Goal: Task Accomplishment & Management: Use online tool/utility

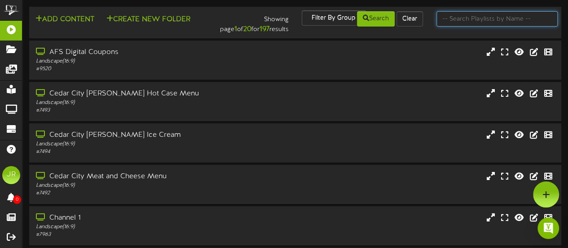
click at [468, 18] on input "text" at bounding box center [497, 18] width 121 height 15
type input "centerville"
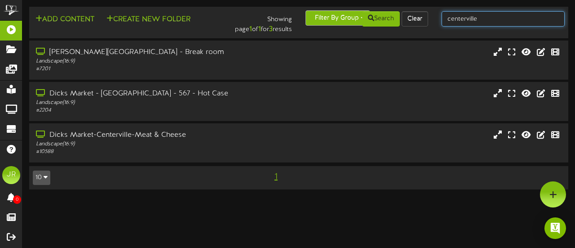
drag, startPoint x: 483, startPoint y: 22, endPoint x: 306, endPoint y: 21, distance: 176.2
click at [306, 21] on div "Add Content Create New Folder Showing page 1 of 1 for 3 results Filter By Group…" at bounding box center [299, 22] width 546 height 24
type input "bountiful"
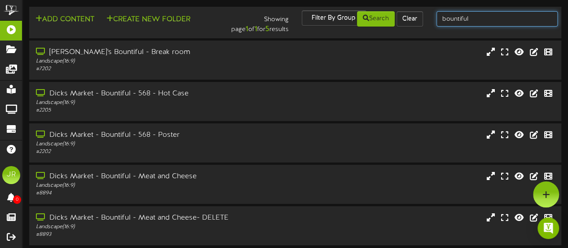
drag, startPoint x: 470, startPoint y: 20, endPoint x: 355, endPoint y: 19, distance: 115.0
click at [355, 19] on div "Add Content Create New Folder Showing page 1 of 1 for 5 results Filter By Group…" at bounding box center [295, 22] width 539 height 24
type input "[PERSON_NAME]"
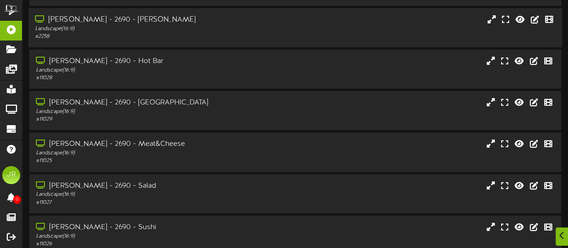
scroll to position [120, 0]
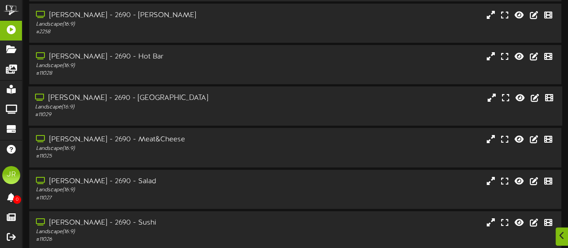
click at [159, 106] on div "Landscape ( 16:9 )" at bounding box center [139, 107] width 209 height 8
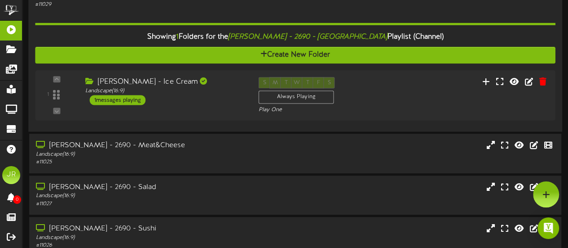
scroll to position [217, 0]
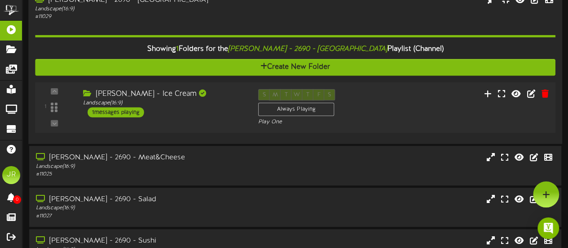
click at [207, 107] on div "[PERSON_NAME] - Ice Cream Landscape ( 16:9 ) 1 messages playing" at bounding box center [163, 103] width 175 height 28
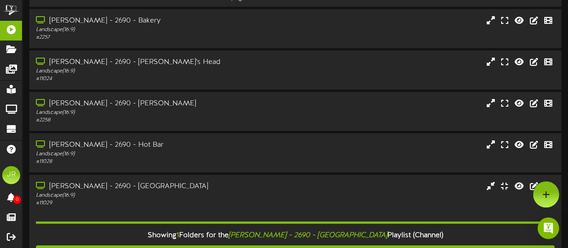
scroll to position [0, 0]
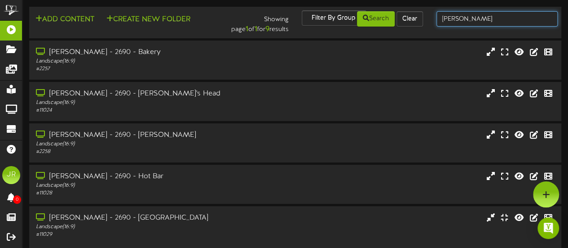
drag, startPoint x: 480, startPoint y: 25, endPoint x: 345, endPoint y: 16, distance: 135.1
click at [345, 16] on div "Add Content Create New Folder Showing page 1 of 1 for 9 results Filter By Group…" at bounding box center [295, 22] width 539 height 24
type input "[PERSON_NAME]"
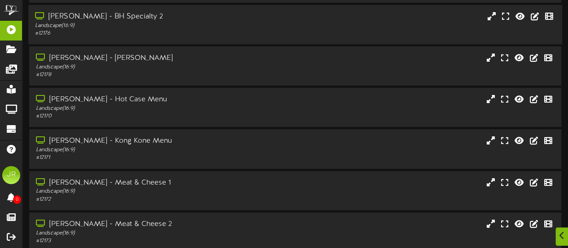
scroll to position [179, 0]
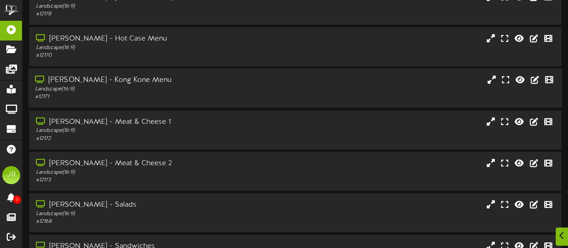
click at [175, 89] on div "Landscape ( 16:9 )" at bounding box center [139, 89] width 209 height 8
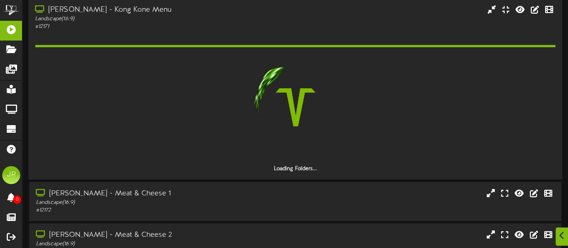
scroll to position [257, 0]
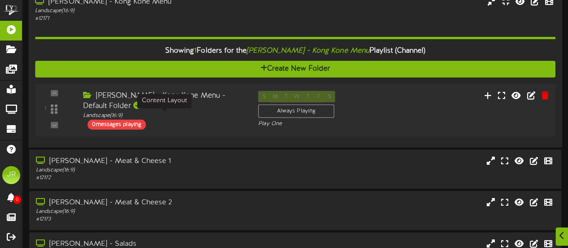
click at [211, 119] on div "Landscape ( 16:9 )" at bounding box center [164, 115] width 162 height 8
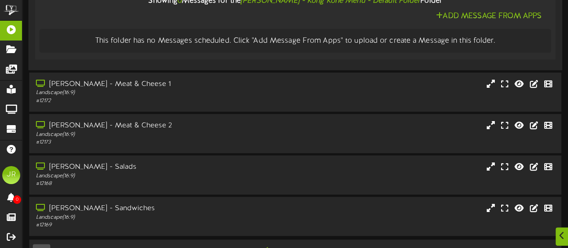
scroll to position [439, 0]
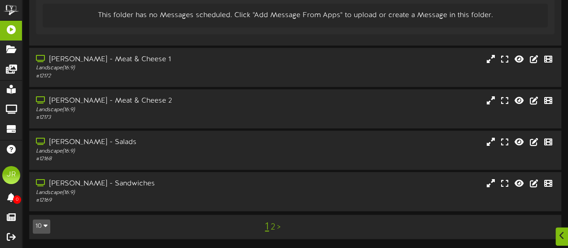
click at [273, 226] on link "2" at bounding box center [273, 227] width 4 height 10
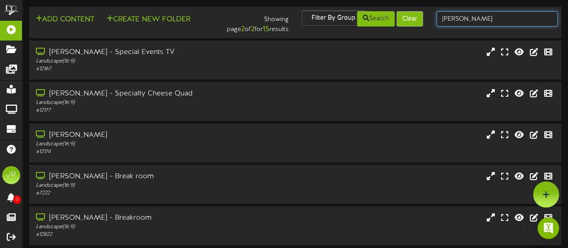
drag, startPoint x: 484, startPoint y: 18, endPoint x: 399, endPoint y: 18, distance: 84.9
click at [399, 18] on div "Add Content Create New Folder Showing page 2 of 2 for 15 results Filter By Grou…" at bounding box center [295, 22] width 539 height 24
type input "[GEOGRAPHIC_DATA]"
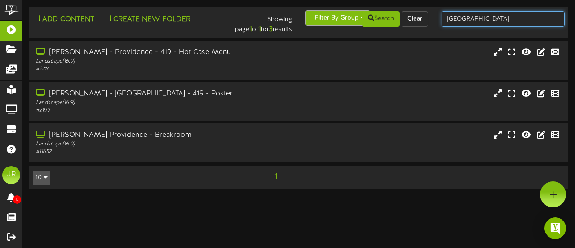
drag, startPoint x: 502, startPoint y: 16, endPoint x: 342, endPoint y: 14, distance: 160.4
click at [342, 14] on div "Add Content Create New Folder Showing page 1 of 1 for 3 results Filter By Group…" at bounding box center [299, 22] width 546 height 24
type input "cotton"
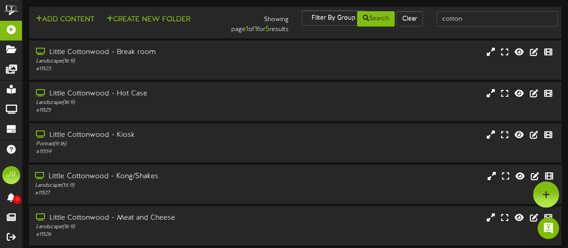
scroll to position [33, 0]
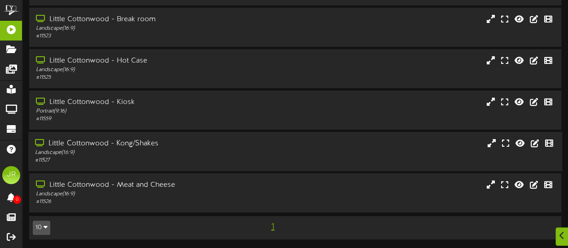
click at [168, 152] on div "Landscape ( 16:9 )" at bounding box center [139, 153] width 209 height 8
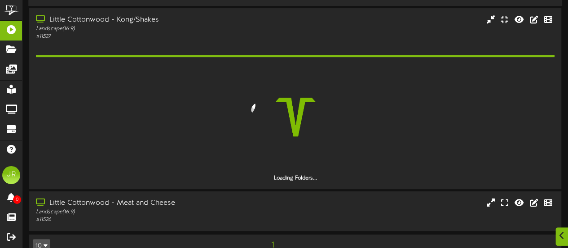
scroll to position [148, 0]
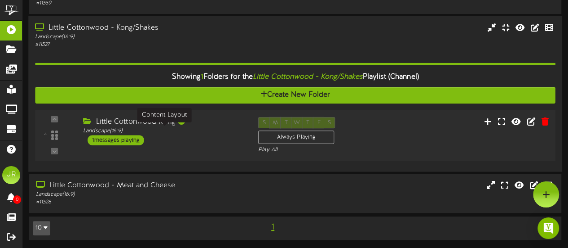
click at [214, 133] on div "Landscape ( 16:9 )" at bounding box center [164, 131] width 162 height 8
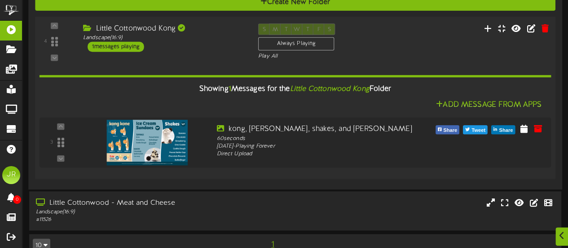
scroll to position [258, 0]
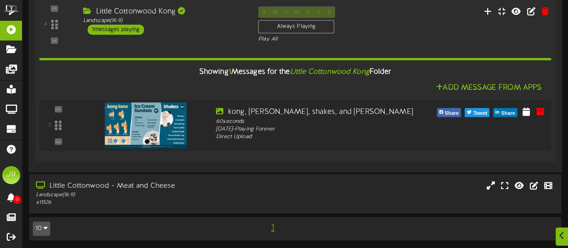
click at [152, 130] on img at bounding box center [146, 125] width 82 height 46
